Goal: Task Accomplishment & Management: Use online tool/utility

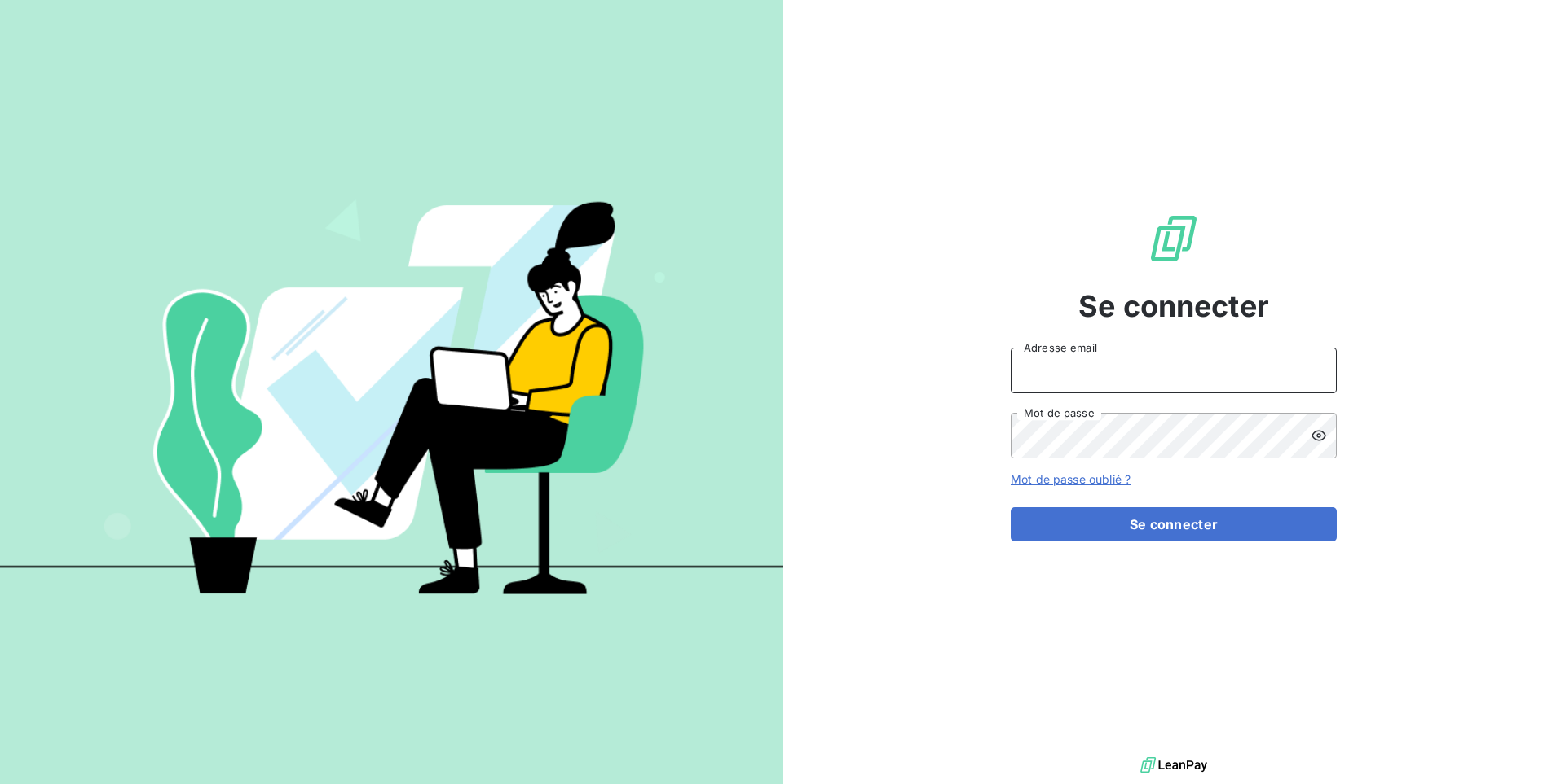
click at [1066, 371] on input "Adresse email" at bounding box center [1173, 371] width 326 height 45
paste input "saorgatec"
type input "admin@saorgatec"
click at [1011, 508] on button "Se connecter" at bounding box center [1173, 524] width 326 height 34
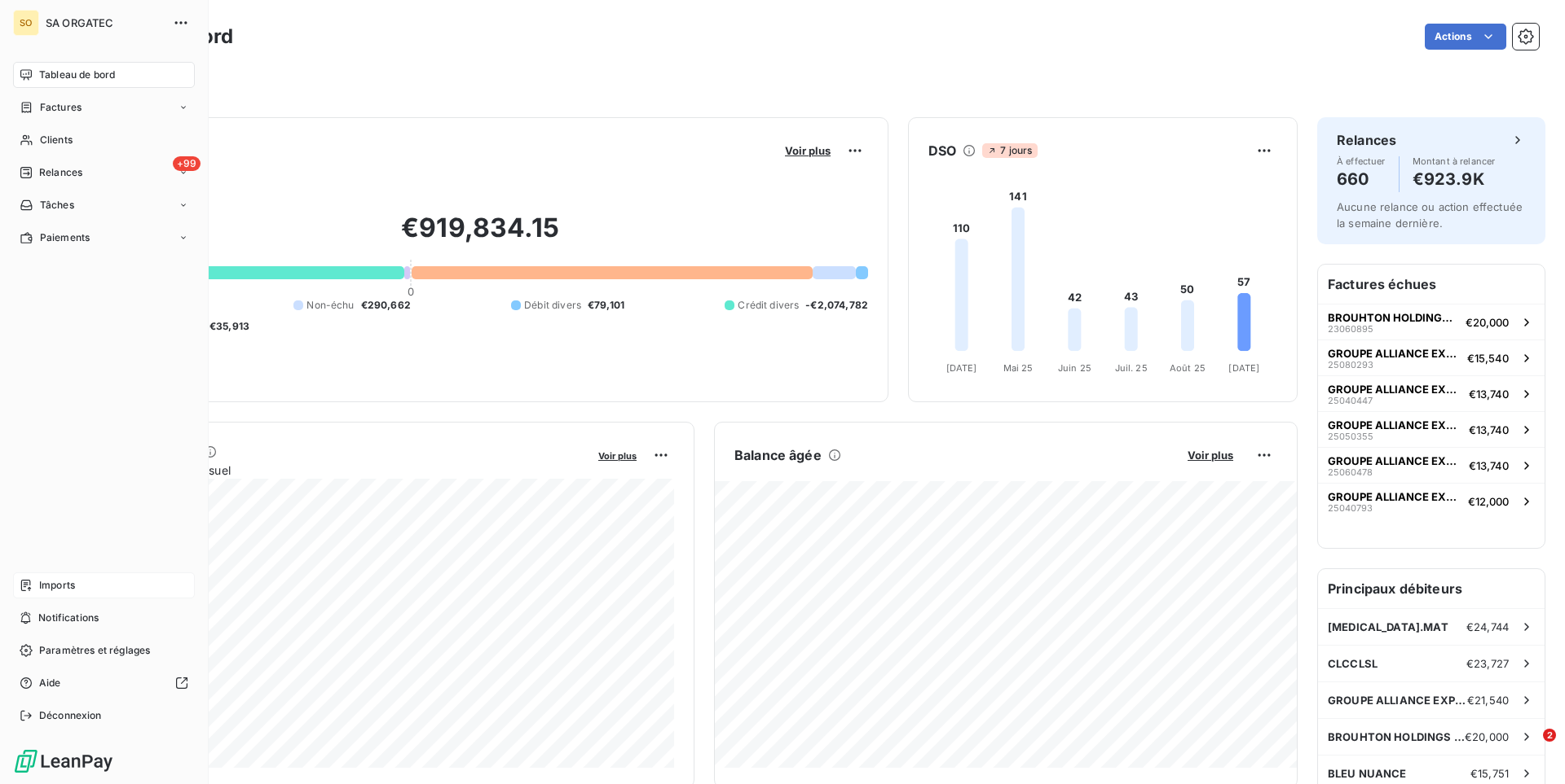
click at [76, 579] on div "Imports" at bounding box center [103, 585] width 182 height 26
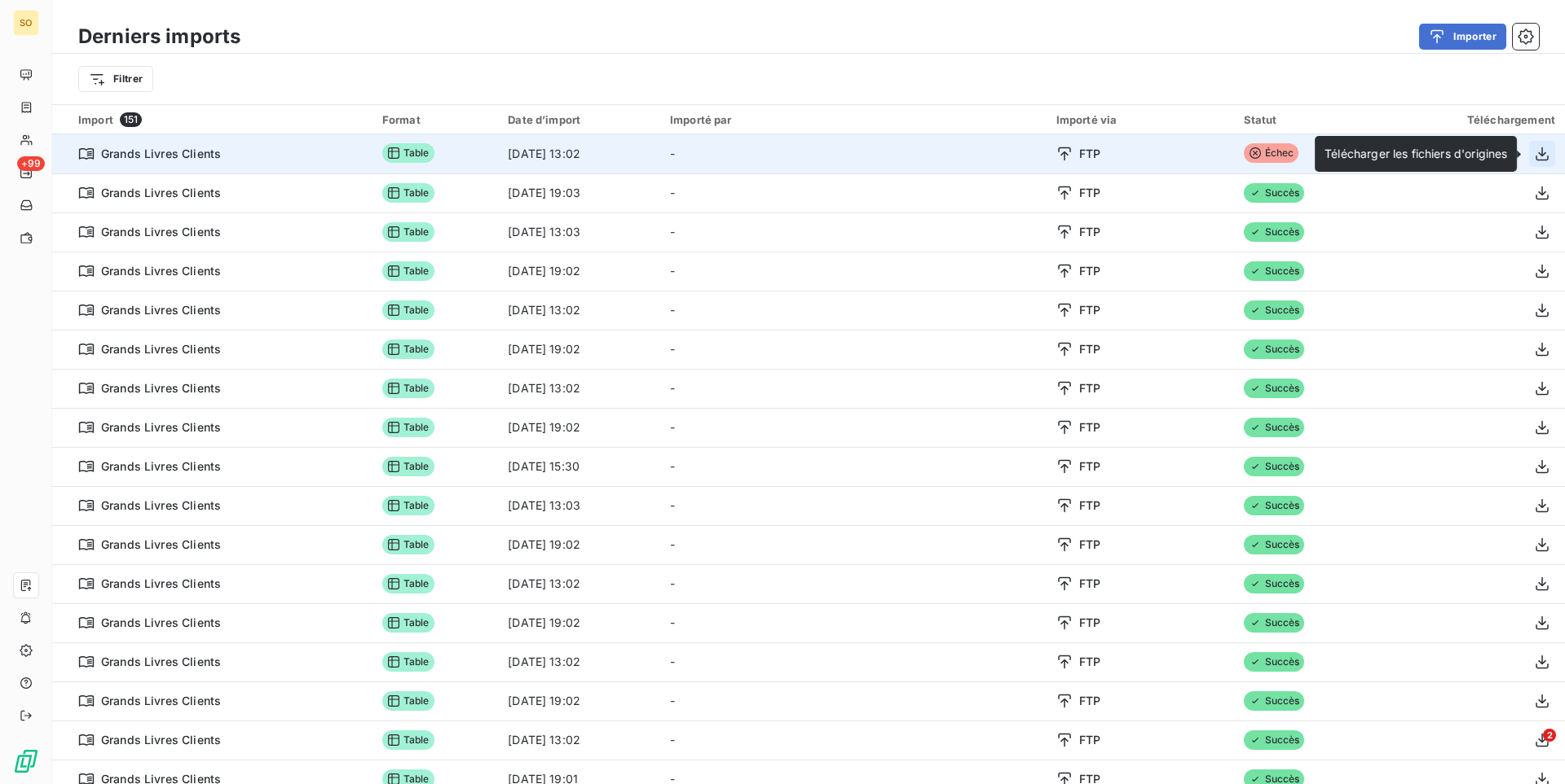
click at [1540, 159] on icon "button" at bounding box center [1541, 153] width 13 height 14
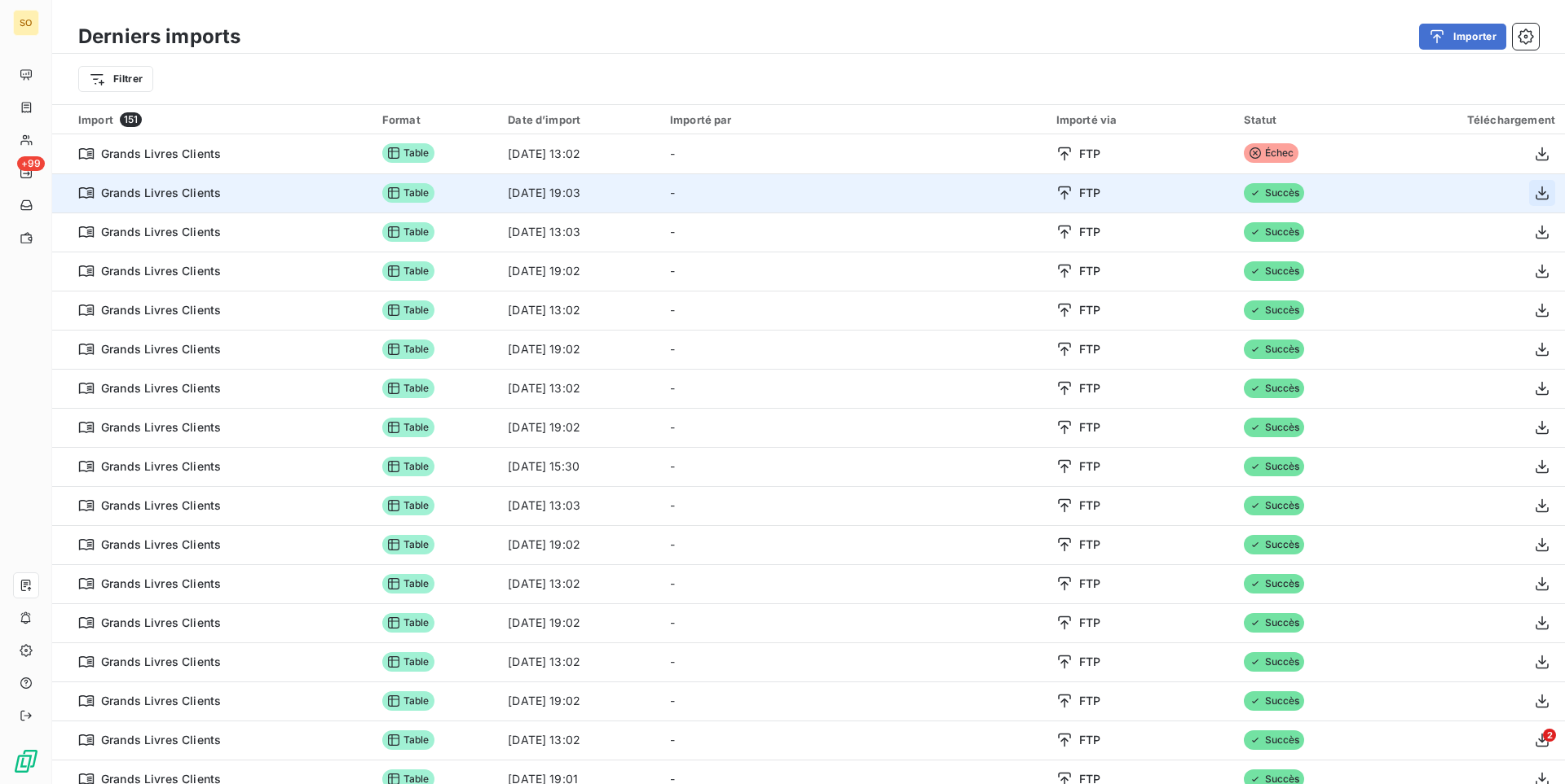
click at [1541, 187] on icon "button" at bounding box center [1542, 193] width 17 height 17
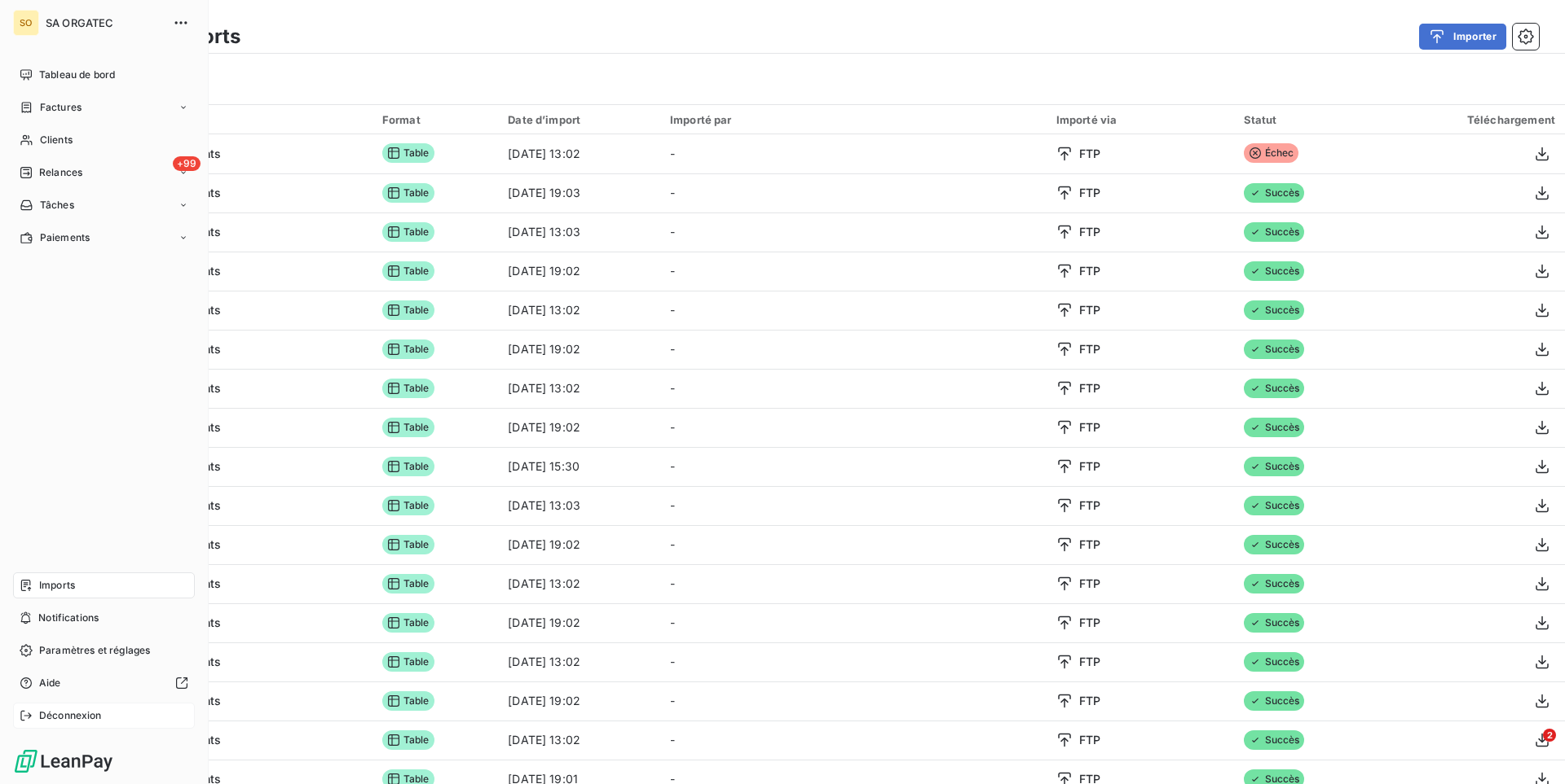
click at [38, 713] on div "Déconnexion" at bounding box center [103, 716] width 182 height 26
